Goal: Task Accomplishment & Management: Complete application form

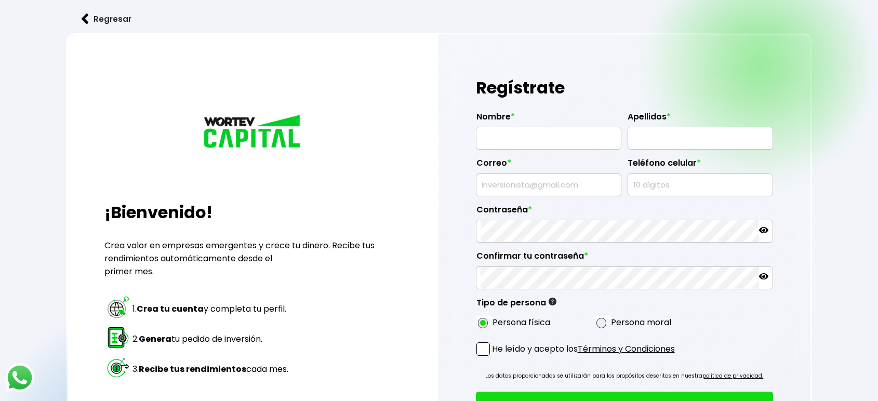
type input "[PERSON_NAME]"
type input "PRINCE"
type input "[EMAIL_ADDRESS][DOMAIN_NAME]"
type input "2330847042"
radio input "true"
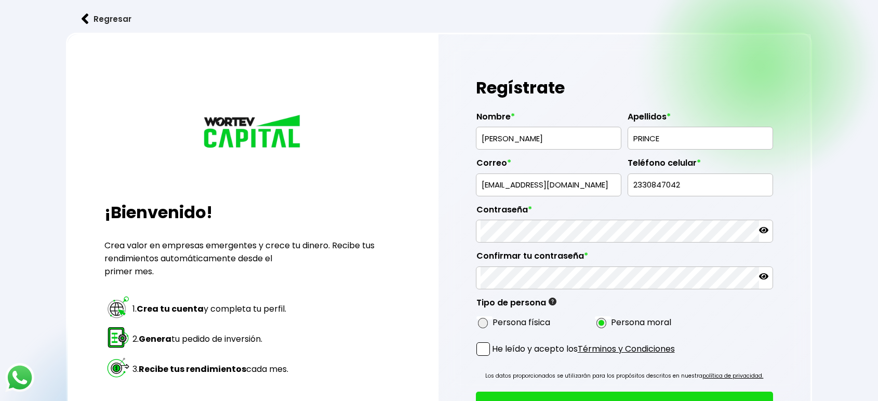
radio input "true"
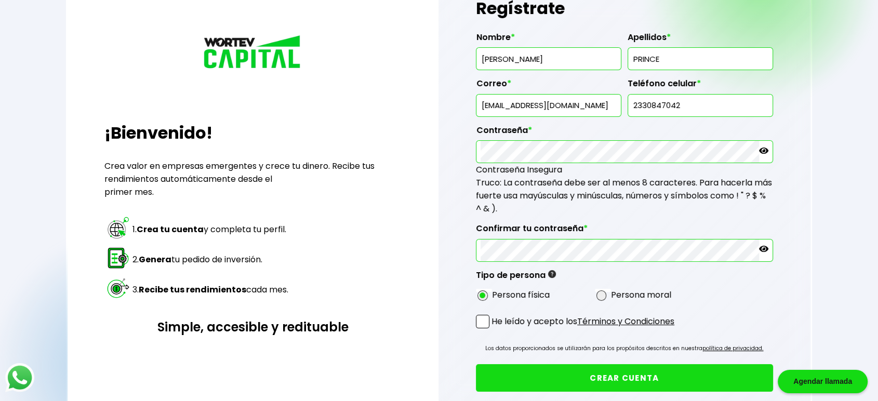
scroll to position [135, 0]
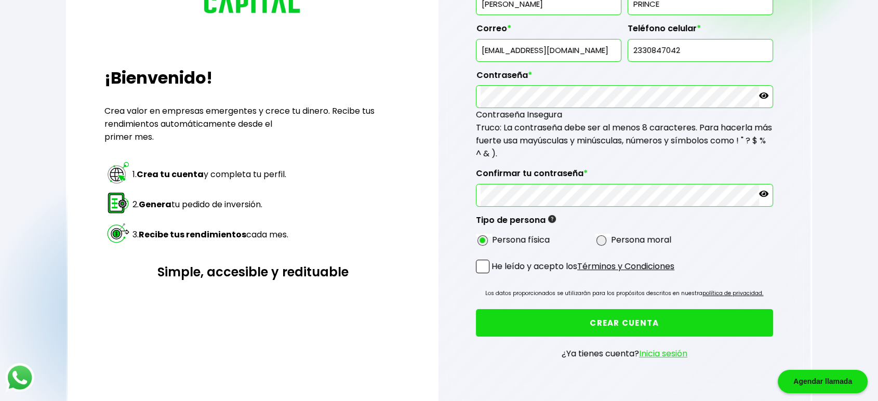
click at [482, 260] on span at bounding box center [483, 267] width 14 height 14
click at [494, 274] on input "He leído y acepto los Términos y Condiciones" at bounding box center [494, 274] width 0 height 0
click at [544, 323] on button "CREAR CUENTA" at bounding box center [624, 323] width 297 height 28
